Goal: Navigation & Orientation: Find specific page/section

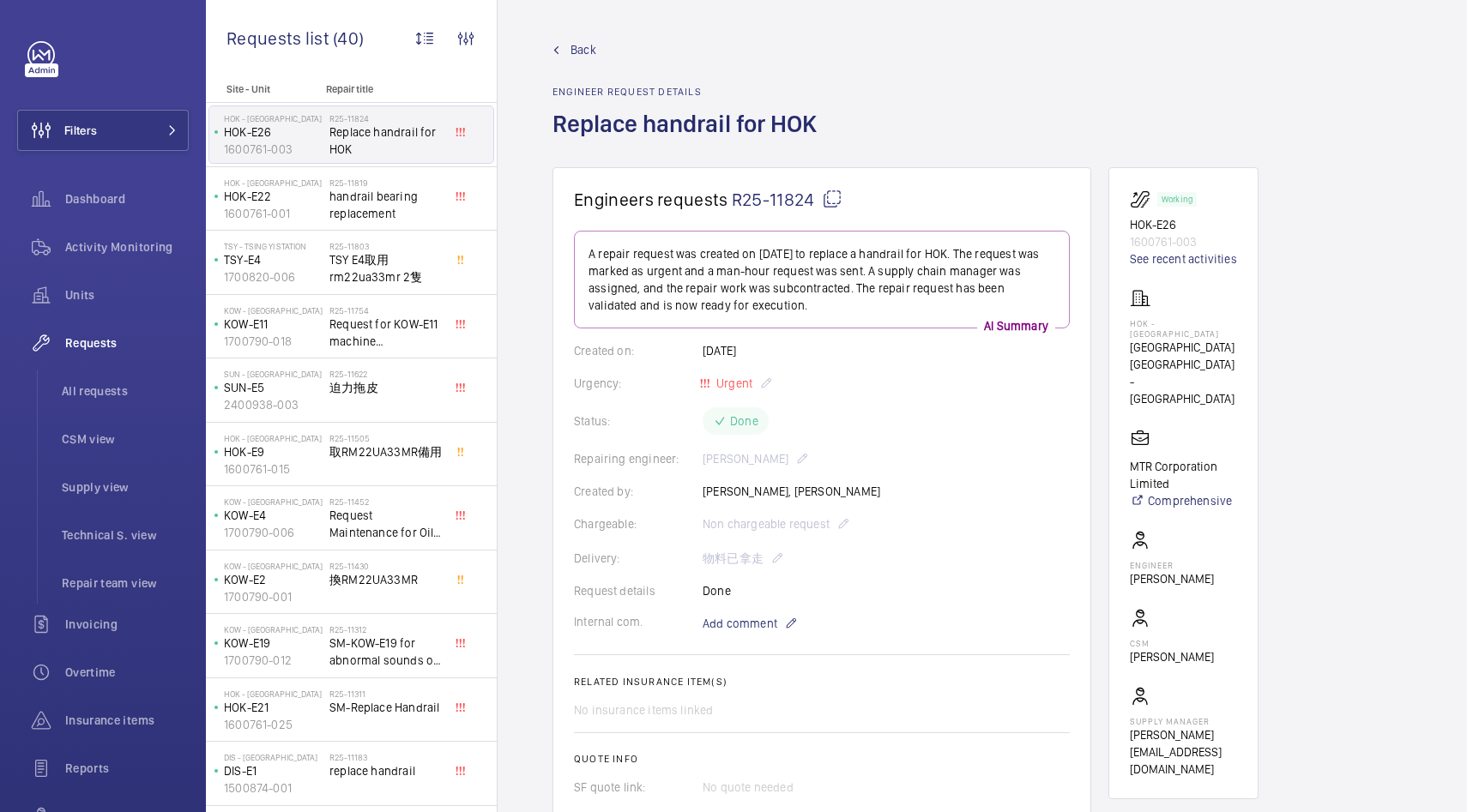
scroll to position [430, 0]
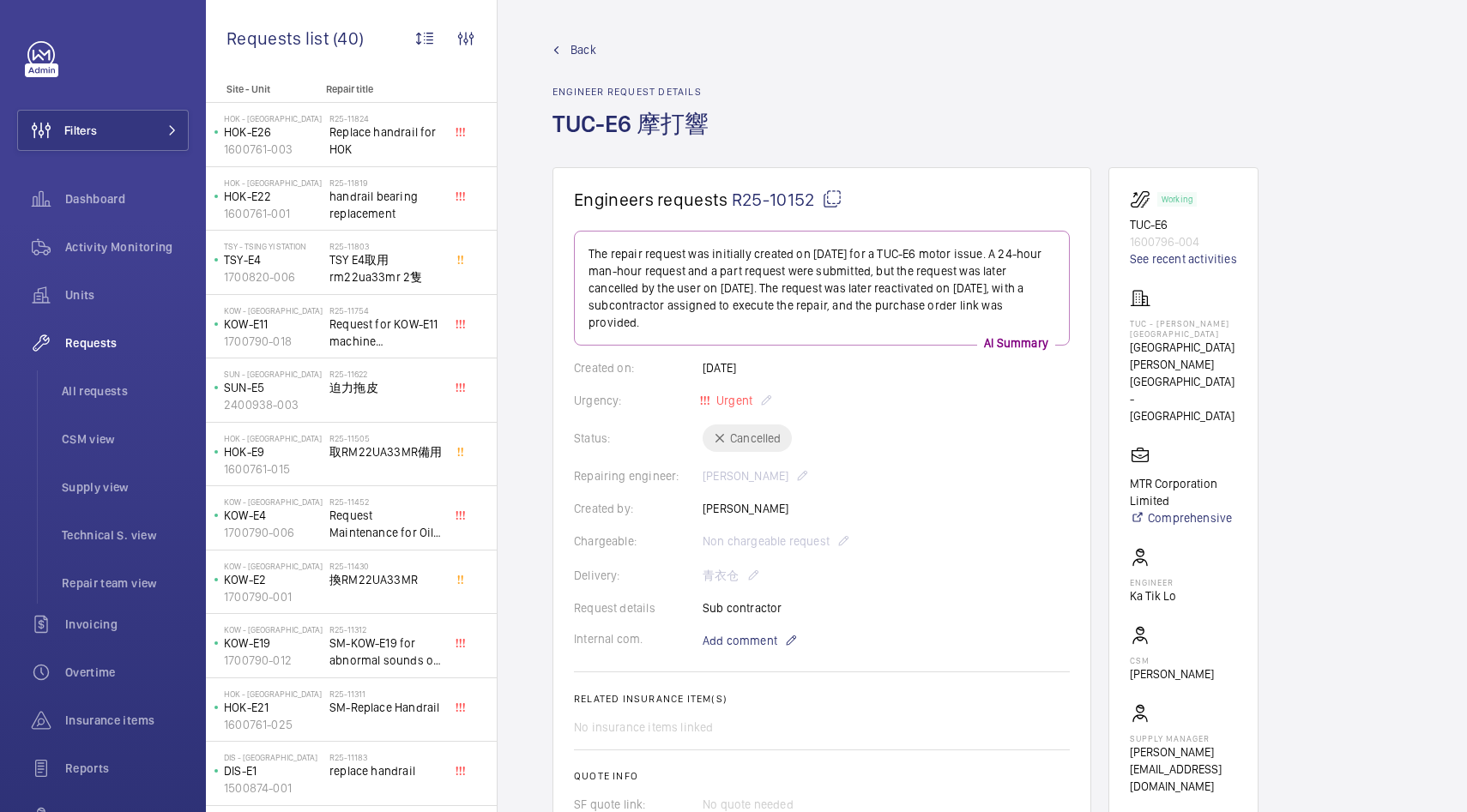
scroll to position [1095, 0]
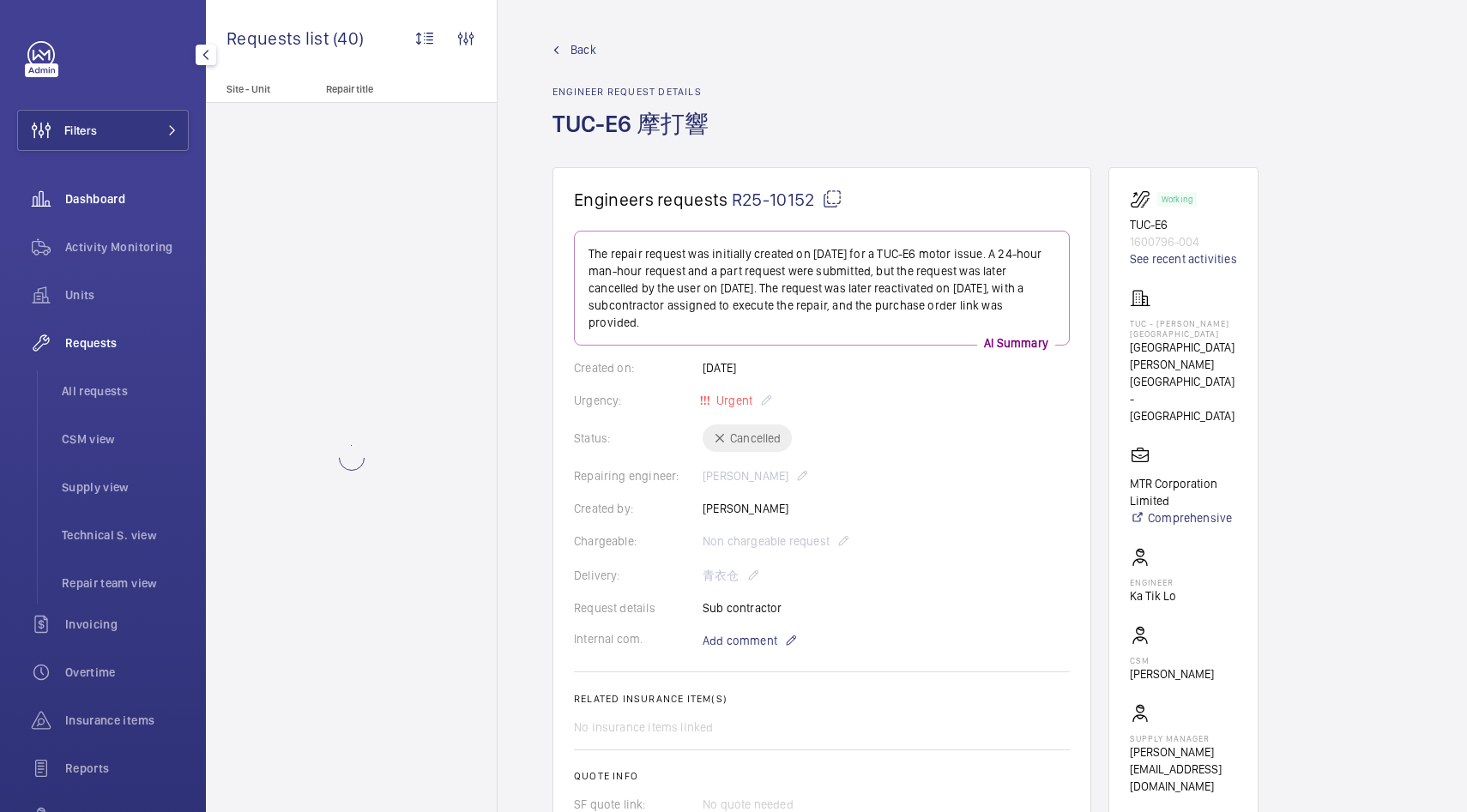
click at [127, 203] on span "Dashboard" at bounding box center [127, 199] width 124 height 17
